Goal: Task Accomplishment & Management: Use online tool/utility

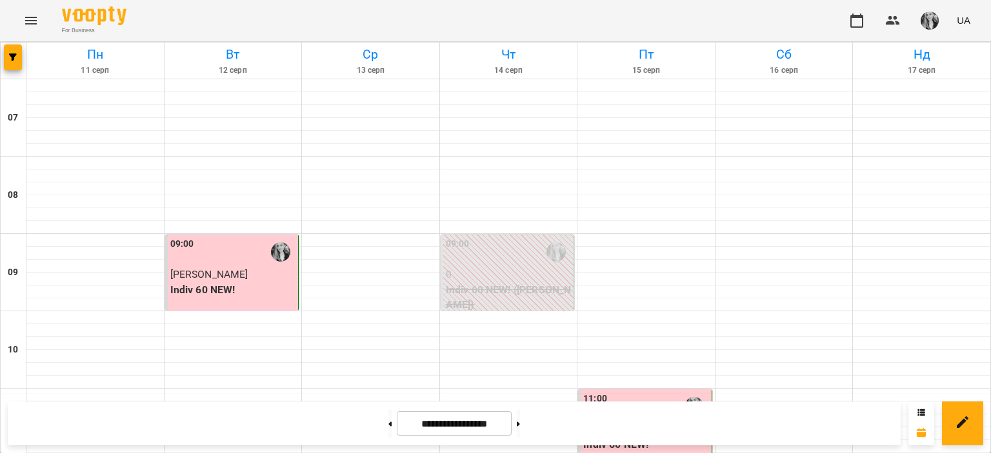
scroll to position [516, 0]
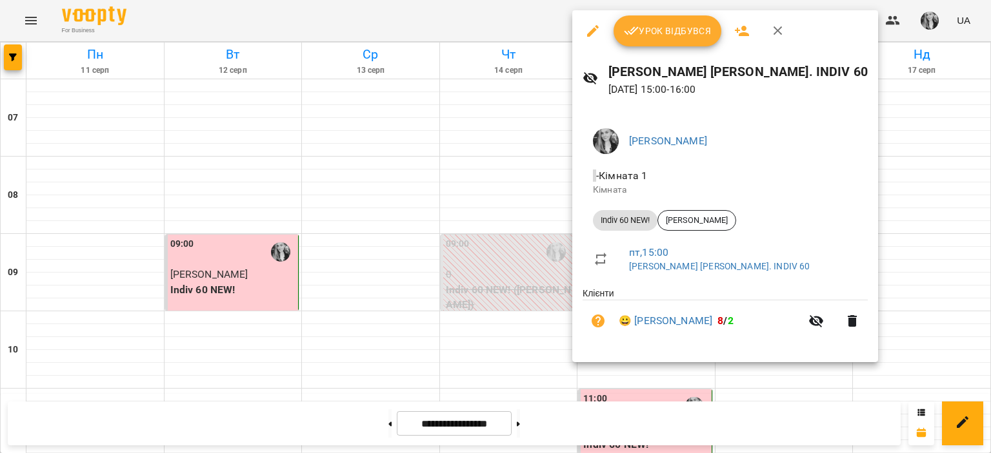
click at [640, 28] on span "Урок відбувся" at bounding box center [668, 30] width 88 height 15
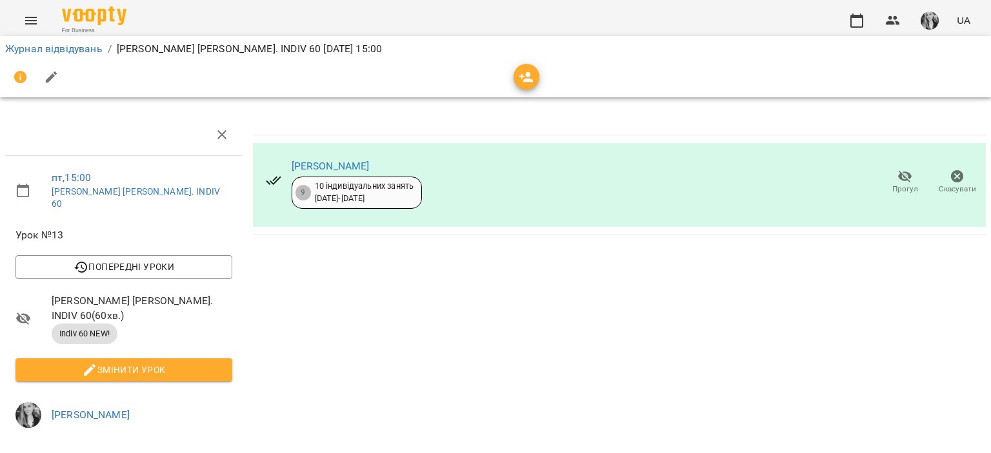
click at [927, 14] on img "button" at bounding box center [929, 21] width 18 height 18
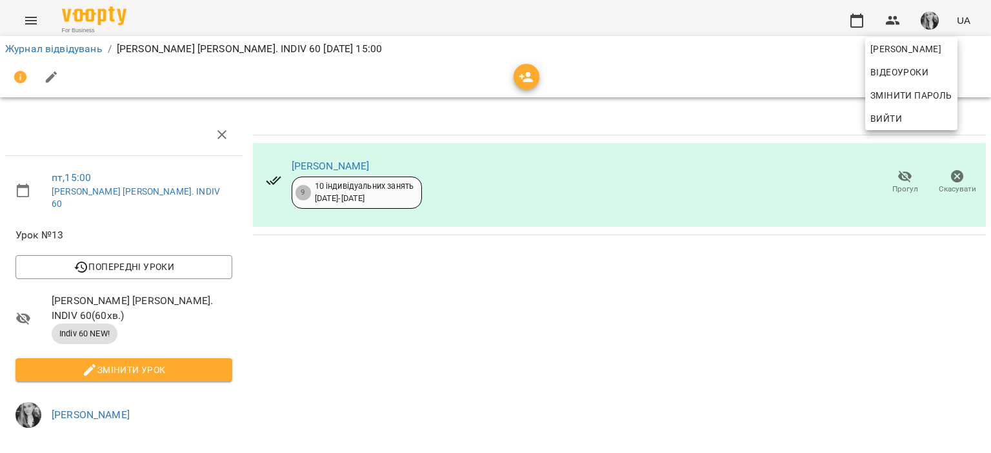
click at [876, 37] on div at bounding box center [495, 226] width 991 height 453
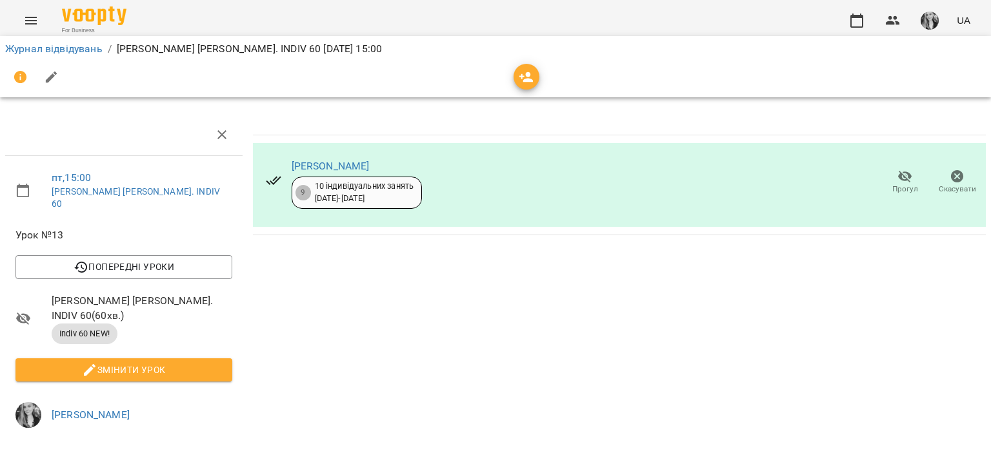
click at [934, 15] on img "button" at bounding box center [929, 21] width 18 height 18
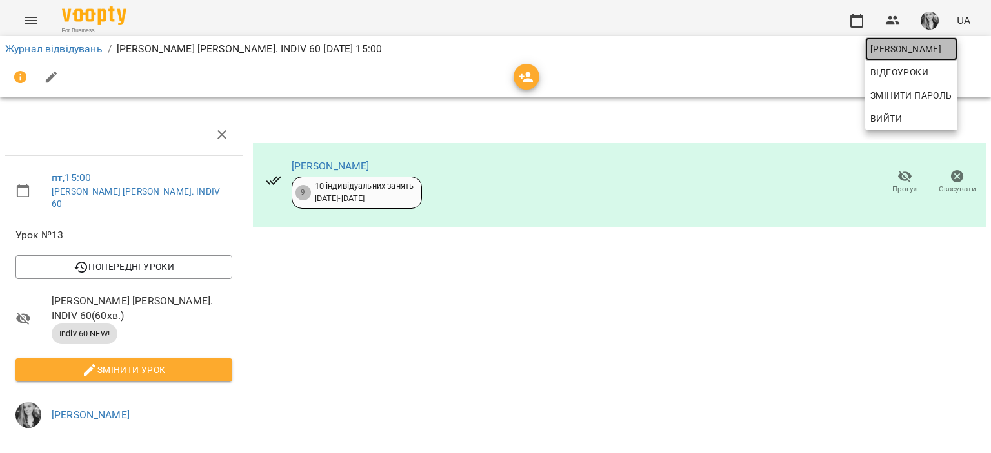
click at [889, 48] on span "[PERSON_NAME]" at bounding box center [911, 48] width 82 height 15
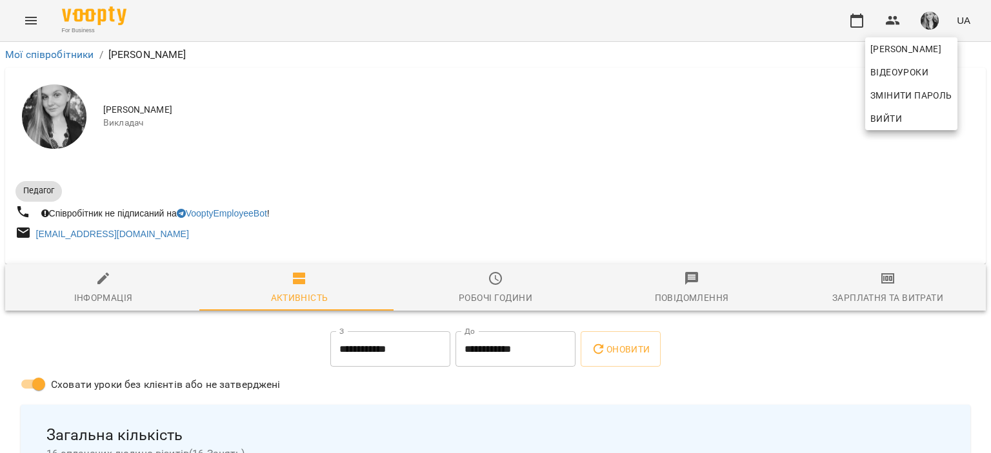
click at [894, 284] on div at bounding box center [495, 226] width 991 height 453
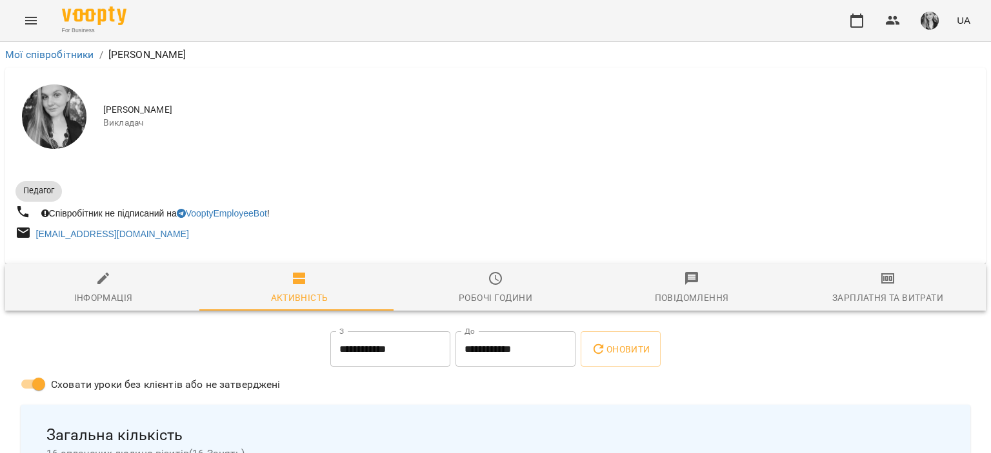
click at [881, 284] on icon "button" at bounding box center [887, 278] width 13 height 10
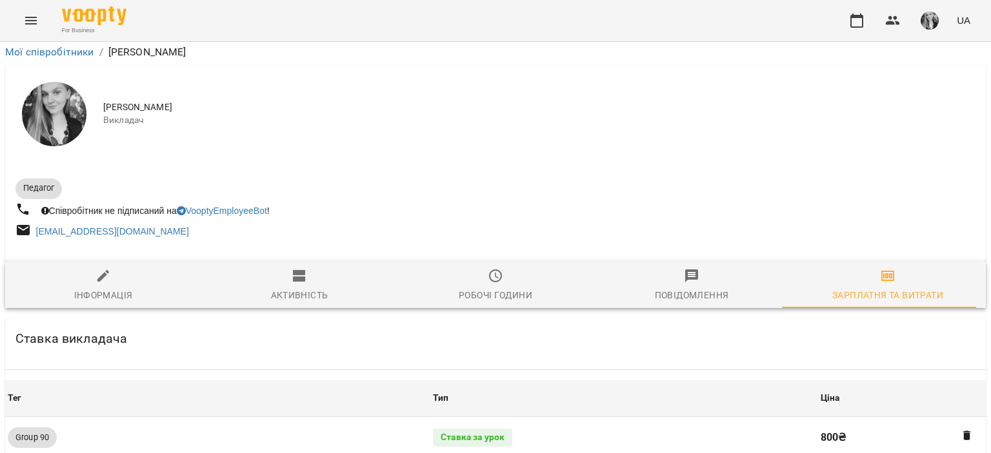
scroll to position [1225, 0]
